Goal: Task Accomplishment & Management: Manage account settings

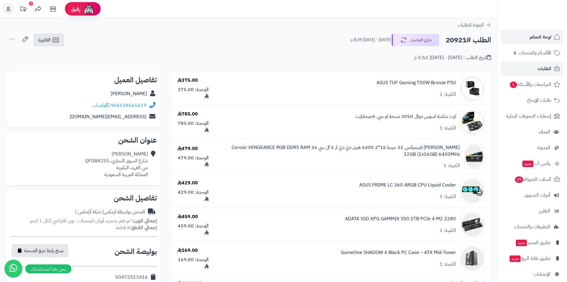
scroll to position [119, 0]
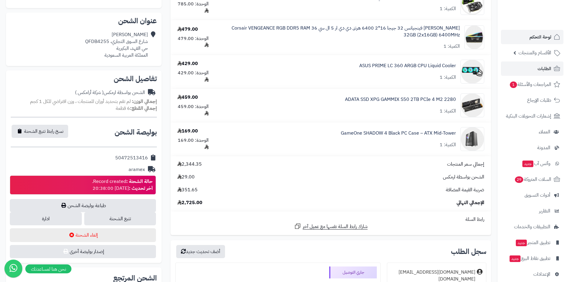
click at [527, 37] on link "لوحة التحكم" at bounding box center [532, 37] width 63 height 14
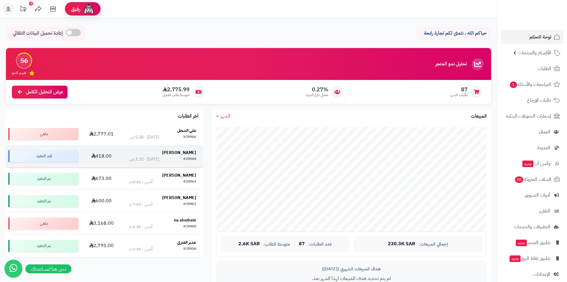
click at [173, 155] on div "[PERSON_NAME]" at bounding box center [162, 153] width 67 height 7
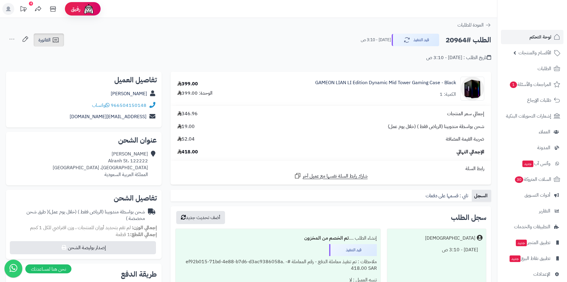
click at [50, 44] on link "الفاتورة" at bounding box center [49, 39] width 30 height 13
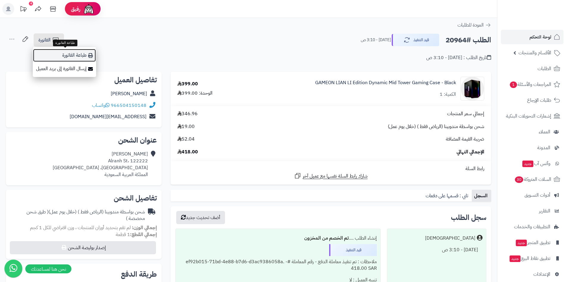
click at [61, 58] on link "طباعة الفاتورة" at bounding box center [64, 55] width 63 height 13
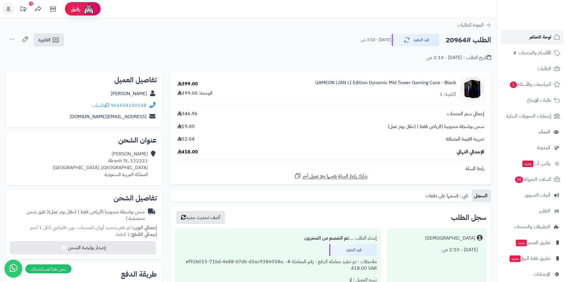
click at [528, 40] on link "لوحة التحكم" at bounding box center [532, 37] width 63 height 14
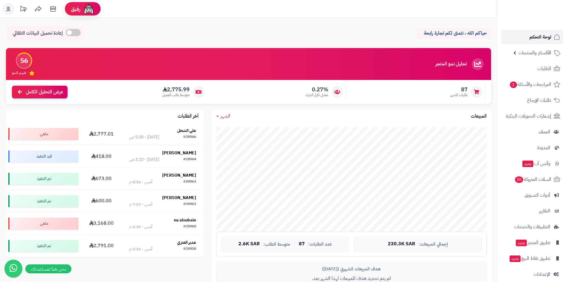
click at [544, 34] on span "لوحة التحكم" at bounding box center [541, 37] width 22 height 8
click at [192, 131] on strong "علي الشخل" at bounding box center [186, 130] width 19 height 6
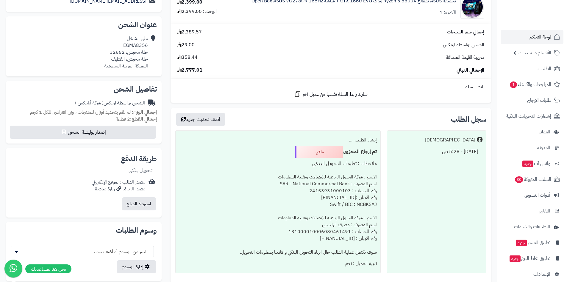
scroll to position [51, 0]
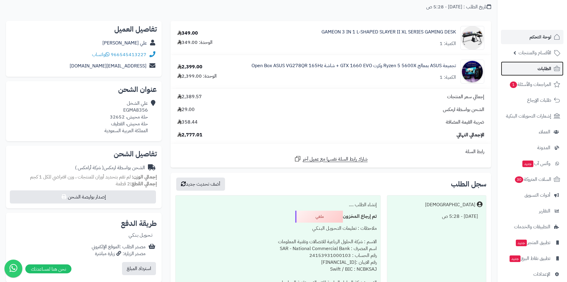
click at [531, 71] on link "الطلبات" at bounding box center [532, 68] width 63 height 14
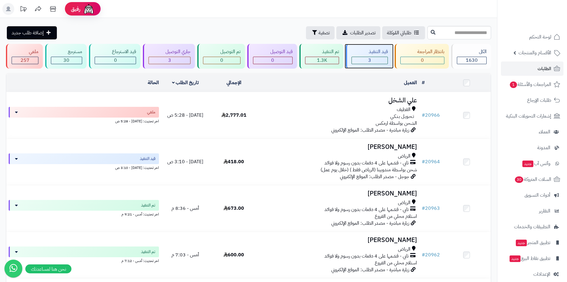
click at [359, 59] on div "3" at bounding box center [370, 60] width 36 height 7
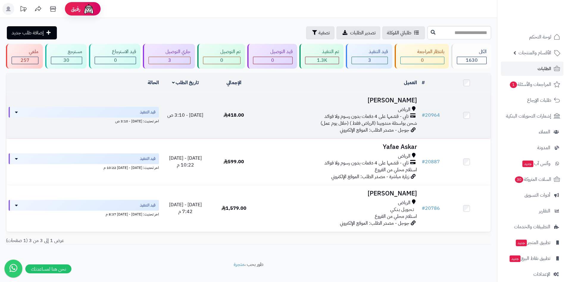
click at [399, 98] on h3 "[PERSON_NAME]" at bounding box center [339, 100] width 157 height 7
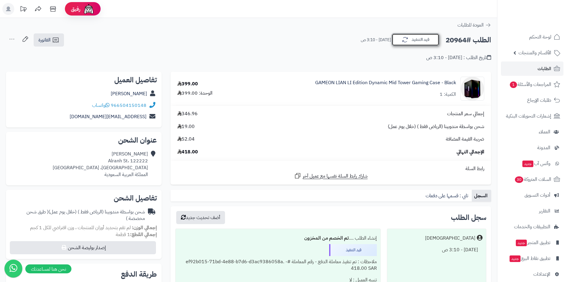
drag, startPoint x: 558, startPoint y: 0, endPoint x: 410, endPoint y: 41, distance: 153.2
click at [410, 41] on button "قيد التنفيذ" at bounding box center [416, 39] width 48 height 13
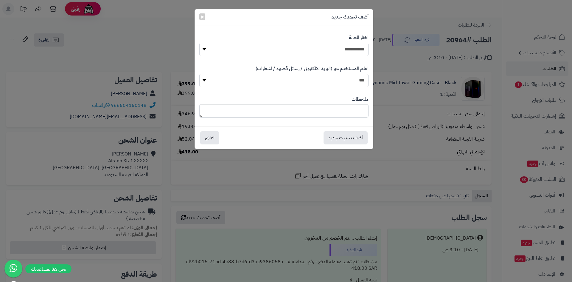
click at [345, 47] on select "**********" at bounding box center [283, 49] width 169 height 13
select select "**"
click at [199, 43] on select "**********" at bounding box center [283, 49] width 169 height 13
click at [355, 141] on button "أضف تحديث جديد" at bounding box center [346, 137] width 44 height 13
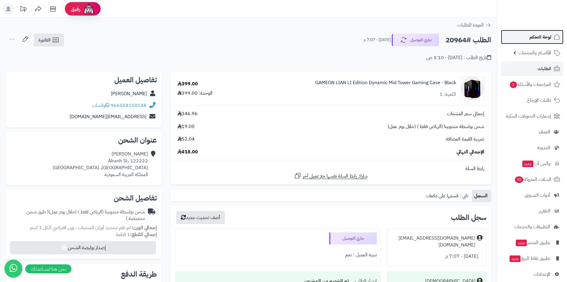
click at [541, 35] on span "لوحة التحكم" at bounding box center [541, 37] width 22 height 8
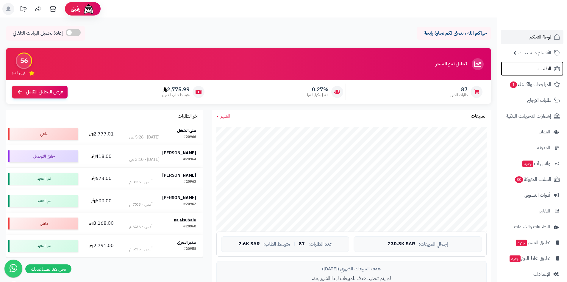
click at [544, 64] on span "الطلبات" at bounding box center [545, 68] width 14 height 8
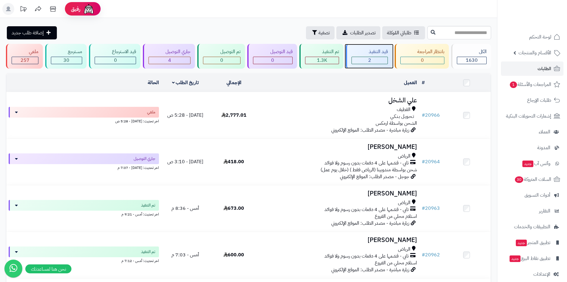
click at [373, 59] on div "2" at bounding box center [370, 60] width 36 height 7
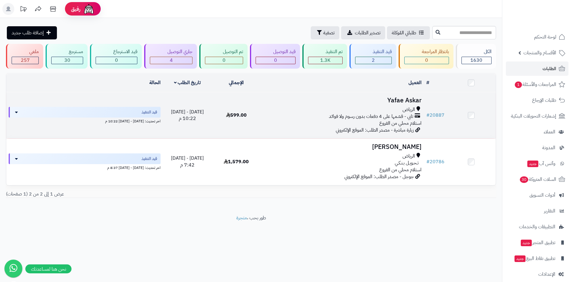
click at [397, 99] on h3 "Yafae Askar" at bounding box center [342, 100] width 158 height 7
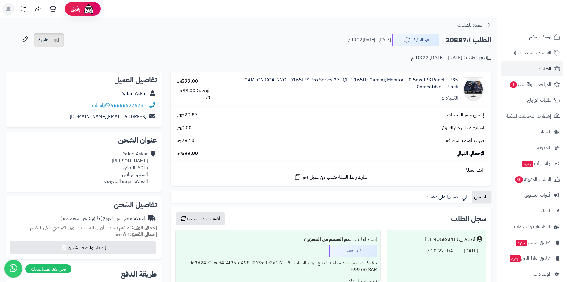
drag, startPoint x: 62, startPoint y: 37, endPoint x: 61, endPoint y: 41, distance: 4.3
click at [62, 37] on link "الفاتورة" at bounding box center [49, 39] width 30 height 13
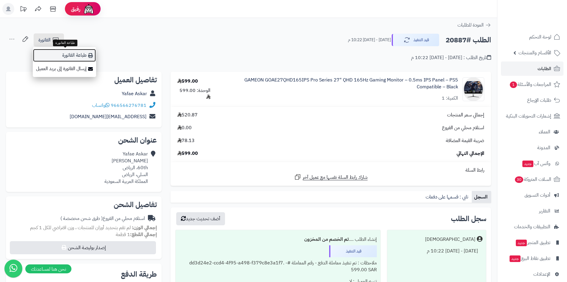
click at [59, 49] on link "طباعة الفاتورة" at bounding box center [64, 55] width 63 height 13
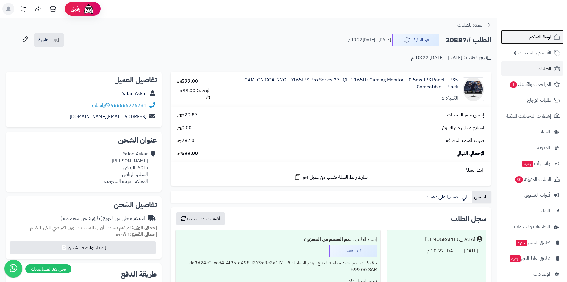
click at [521, 38] on link "لوحة التحكم" at bounding box center [532, 37] width 63 height 14
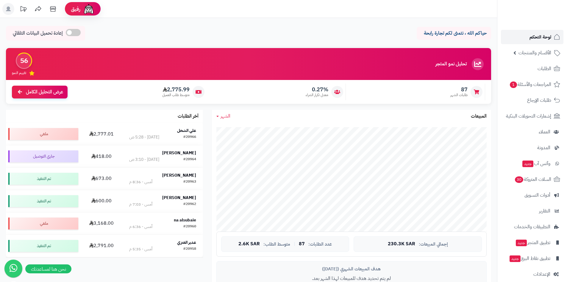
click at [521, 36] on link "لوحة التحكم" at bounding box center [532, 37] width 63 height 14
click at [518, 41] on link "لوحة التحكم" at bounding box center [532, 37] width 63 height 14
